Goal: Task Accomplishment & Management: Use online tool/utility

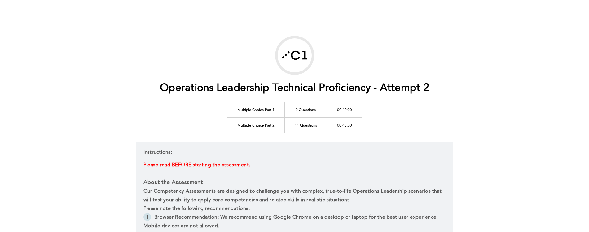
drag, startPoint x: 0, startPoint y: 0, endPoint x: 114, endPoint y: 74, distance: 136.4
click at [114, 74] on div "Operations Leadership Technical Proficiency - Attempt 2 Multiple Choice Part 1 …" at bounding box center [294, 234] width 589 height 469
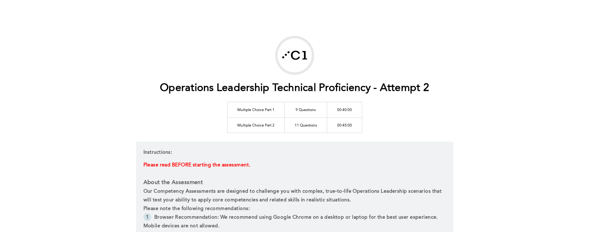
click at [114, 74] on div "Operations Leadership Technical Proficiency - Attempt 2 Multiple Choice Part 1 …" at bounding box center [294, 234] width 589 height 469
drag, startPoint x: 114, startPoint y: 74, endPoint x: 83, endPoint y: 55, distance: 36.5
click at [83, 55] on div "Operations Leadership Technical Proficiency - Attempt 2 Multiple Choice Part 1 …" at bounding box center [294, 234] width 589 height 469
click at [379, 26] on div "Operations Leadership Technical Proficiency - Attempt 2 Multiple Choice Part 1 …" at bounding box center [294, 234] width 589 height 469
drag, startPoint x: 148, startPoint y: 0, endPoint x: 132, endPoint y: 26, distance: 30.9
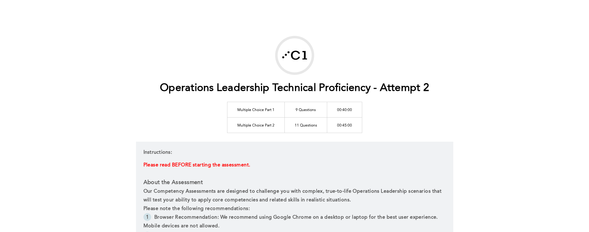
click at [132, 26] on div "Operations Leadership Technical Proficiency - Attempt 2 Multiple Choice Part 1 …" at bounding box center [294, 234] width 589 height 469
click at [125, 26] on div "Operations Leadership Technical Proficiency - Attempt 2 Multiple Choice Part 1 …" at bounding box center [294, 234] width 589 height 469
drag, startPoint x: 125, startPoint y: 26, endPoint x: 219, endPoint y: 41, distance: 95.3
click at [219, 41] on div "Operations Leadership Technical Proficiency - Attempt 2 Multiple Choice Part 1 …" at bounding box center [294, 234] width 317 height 397
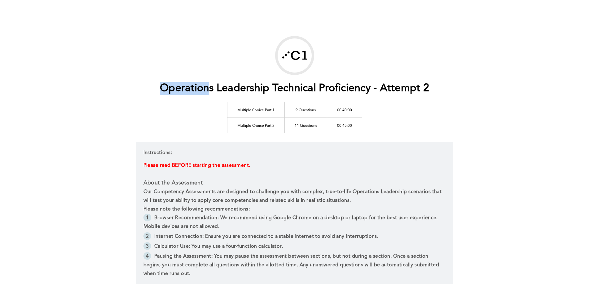
drag, startPoint x: 207, startPoint y: 40, endPoint x: 2, endPoint y: 45, distance: 205.5
click at [2, 45] on div "Operations Leadership Technical Proficiency - Attempt 2 Multiple Choice Part 1 …" at bounding box center [294, 234] width 589 height 469
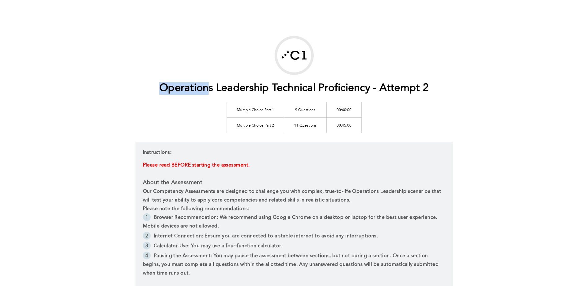
click at [80, 63] on div "Operations Leadership Technical Proficiency - Attempt 2 Multiple Choice Part 1 …" at bounding box center [294, 234] width 588 height 469
